Goal: Transaction & Acquisition: Download file/media

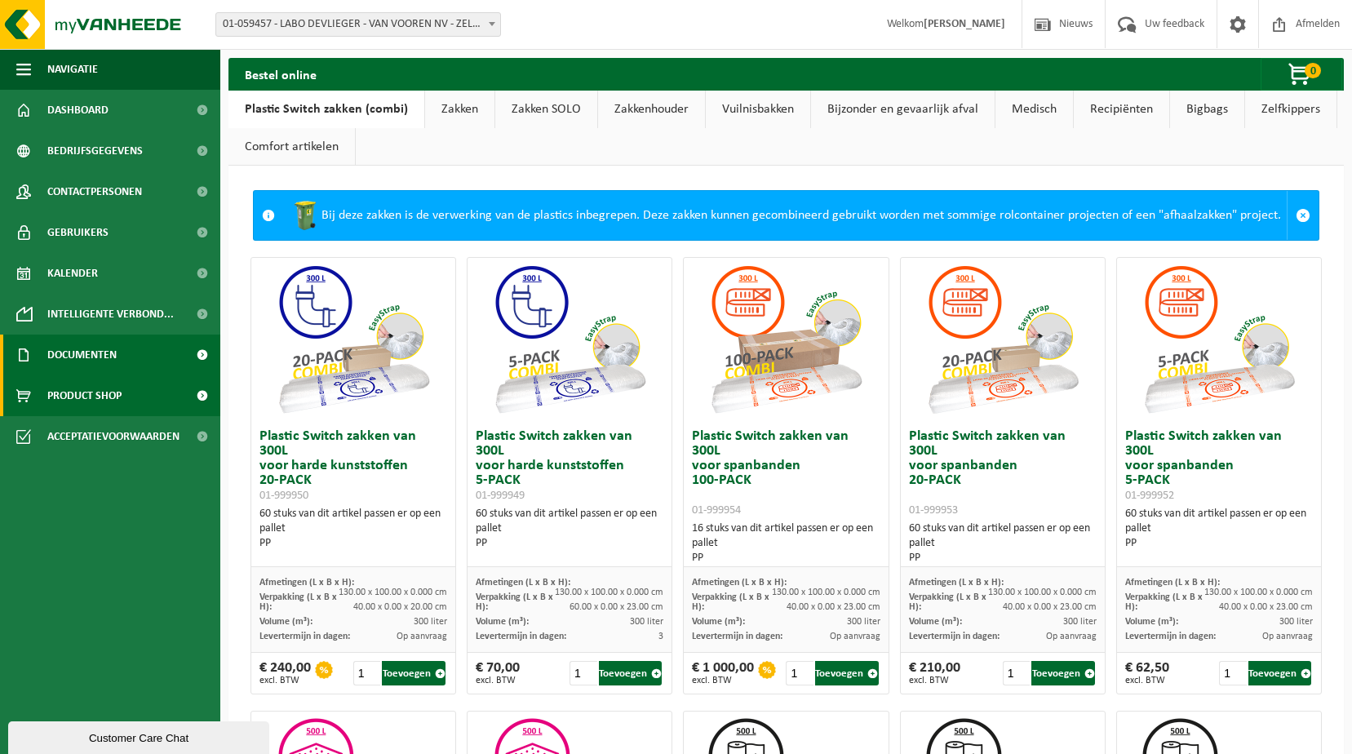
click at [120, 355] on link "Documenten" at bounding box center [110, 354] width 220 height 41
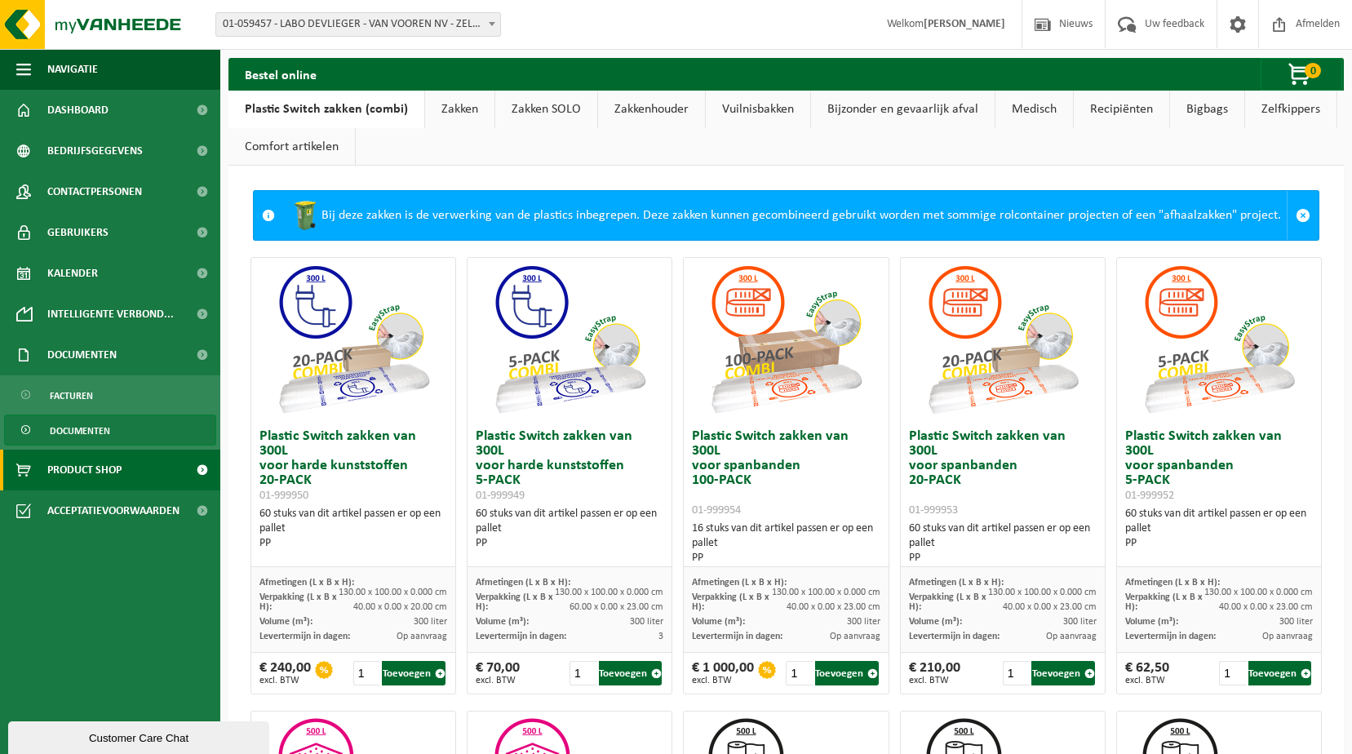
click at [82, 432] on span "Documenten" at bounding box center [80, 430] width 60 height 31
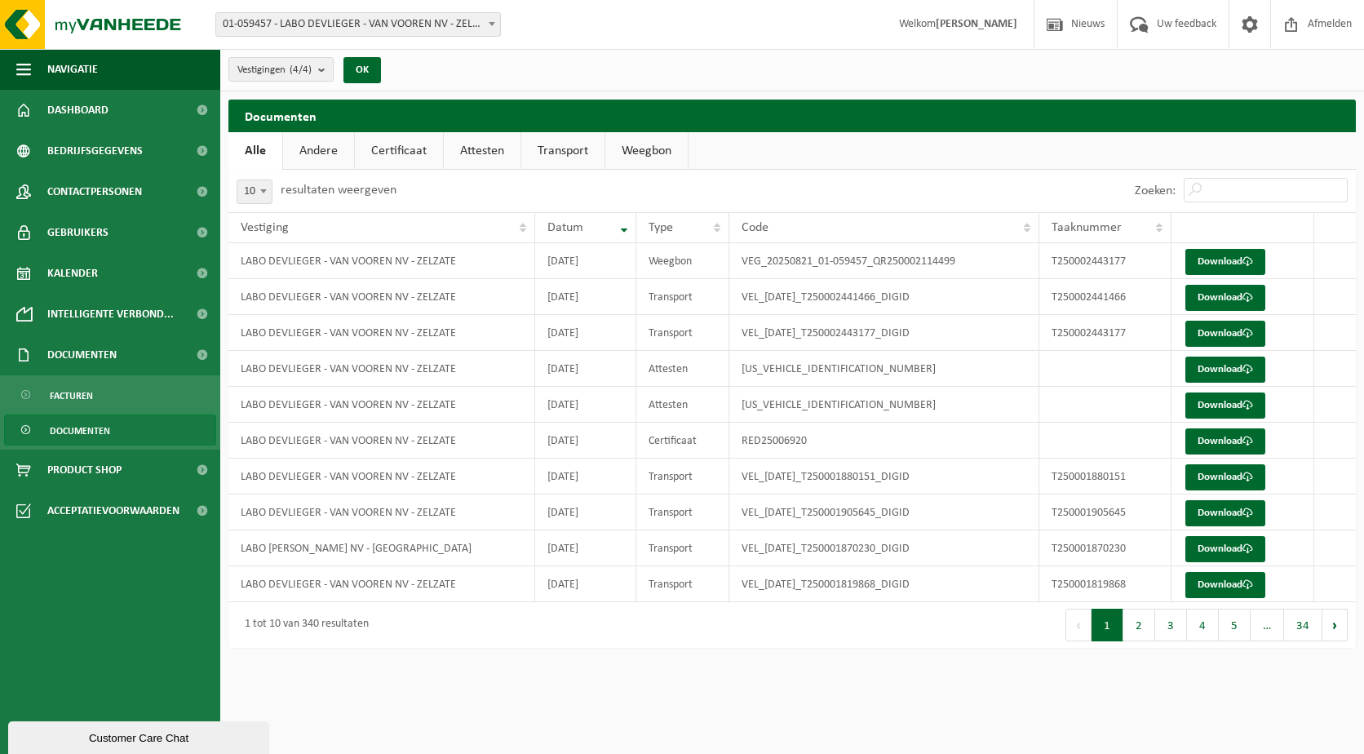
click at [407, 152] on link "Certificaat" at bounding box center [399, 151] width 88 height 38
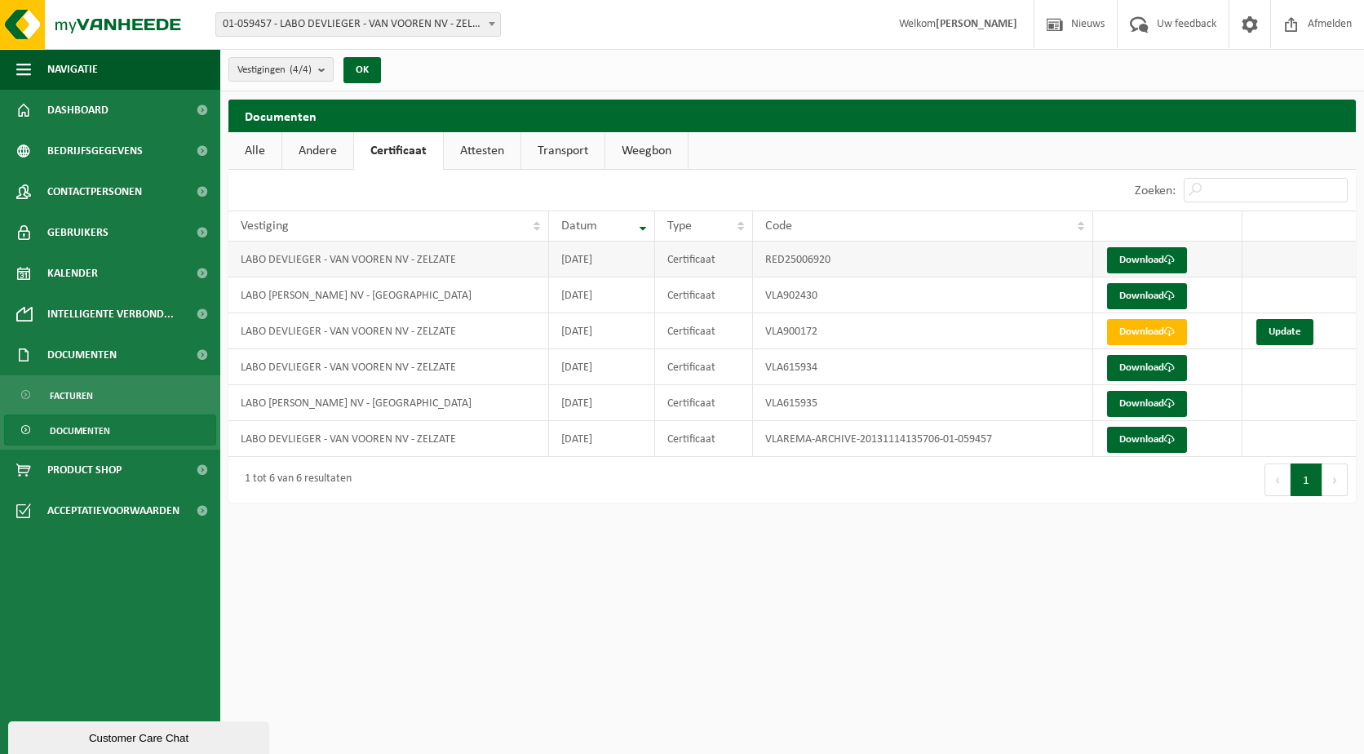
click at [523, 259] on td "LABO DEVLIEGER - VAN VOOREN NV - ZELZATE" at bounding box center [388, 259] width 321 height 36
click at [1141, 259] on link "Download" at bounding box center [1147, 260] width 80 height 26
click at [474, 161] on link "Attesten" at bounding box center [482, 151] width 77 height 38
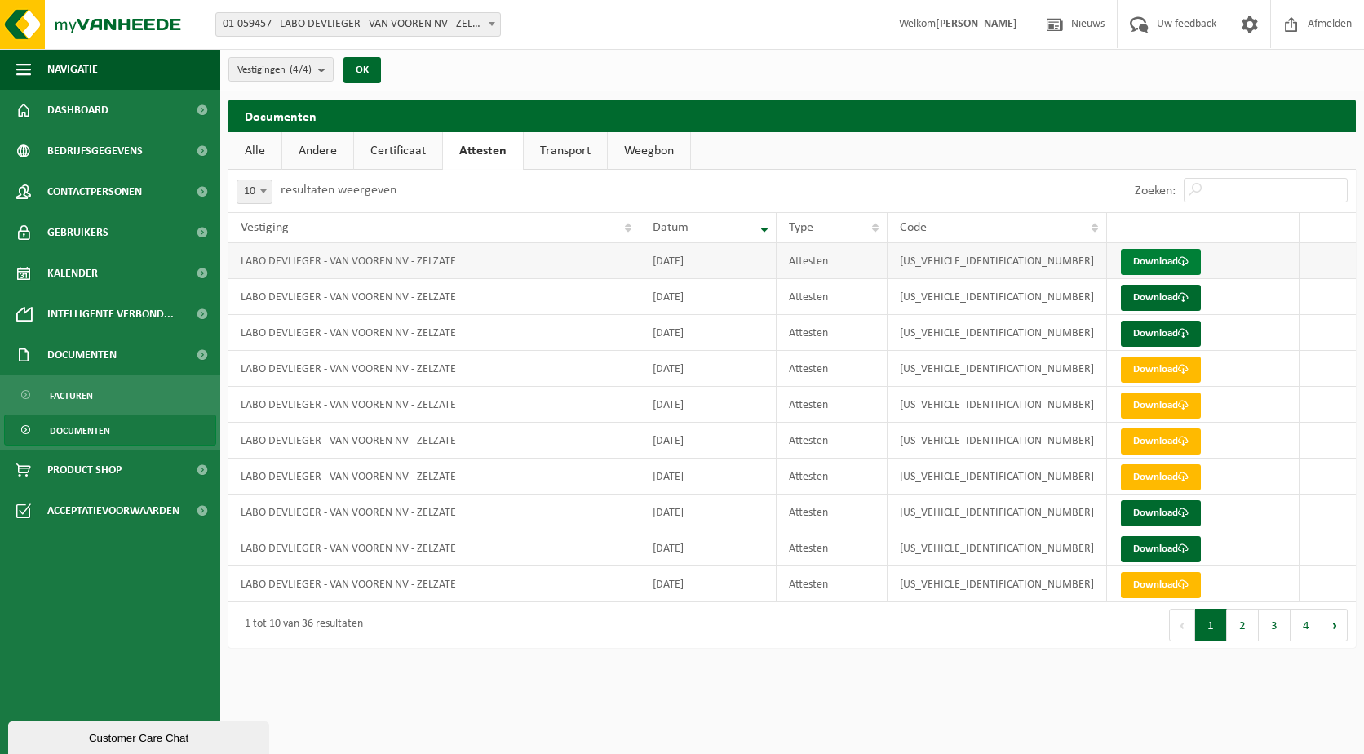
click at [1151, 265] on link "Download" at bounding box center [1161, 262] width 80 height 26
click at [1169, 296] on link "Download" at bounding box center [1161, 298] width 80 height 26
click at [1156, 297] on link "Download" at bounding box center [1161, 298] width 80 height 26
click at [1160, 259] on link "Download" at bounding box center [1161, 262] width 80 height 26
click at [1144, 296] on link "Download" at bounding box center [1161, 298] width 80 height 26
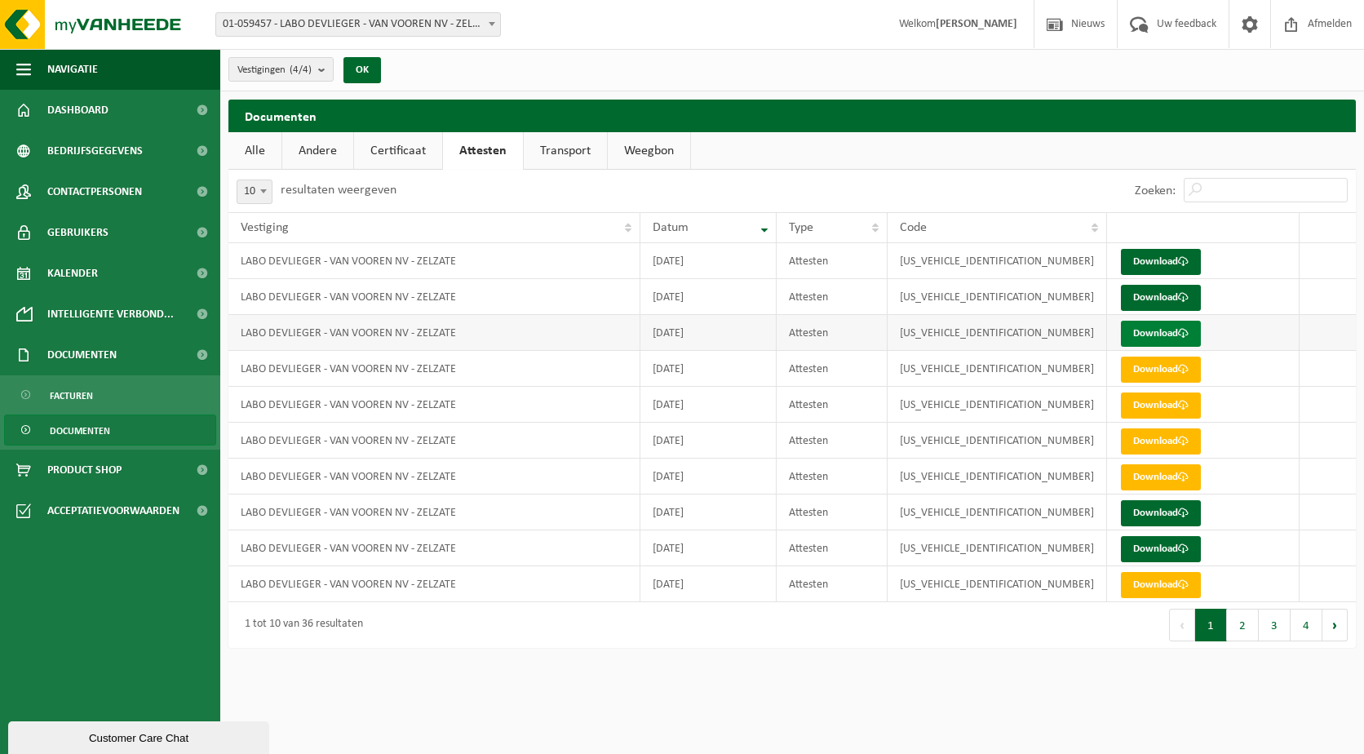
click at [1153, 335] on link "Download" at bounding box center [1161, 334] width 80 height 26
click at [1153, 507] on link "Download" at bounding box center [1161, 513] width 80 height 26
click at [1163, 511] on link "Download" at bounding box center [1161, 513] width 80 height 26
click at [1153, 554] on link "Download" at bounding box center [1161, 549] width 80 height 26
click at [1170, 591] on link "Download" at bounding box center [1161, 585] width 80 height 26
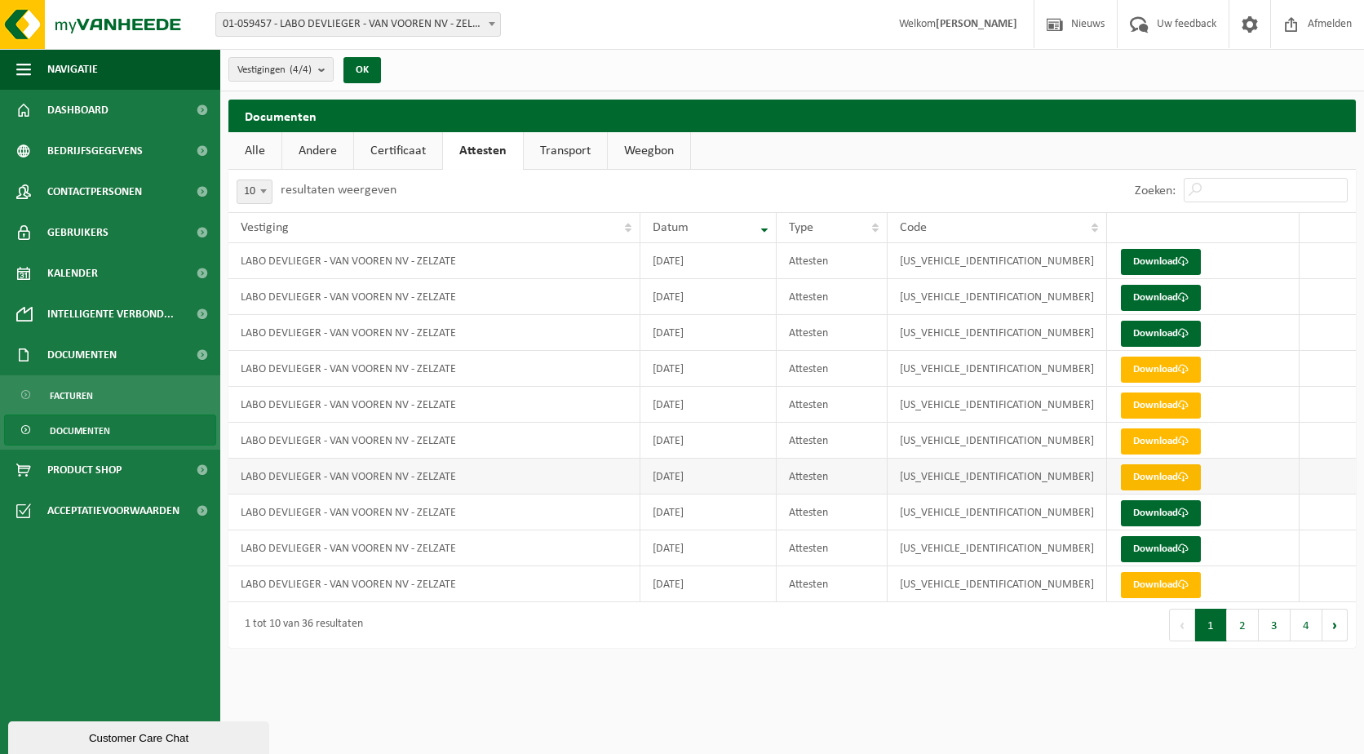
click at [1175, 472] on link "Download" at bounding box center [1161, 477] width 80 height 26
click at [1166, 477] on link "Download" at bounding box center [1161, 477] width 80 height 26
click at [1164, 405] on link "Download" at bounding box center [1161, 405] width 80 height 26
click at [1156, 370] on link "Download" at bounding box center [1161, 369] width 80 height 26
